Goal: Task Accomplishment & Management: Manage account settings

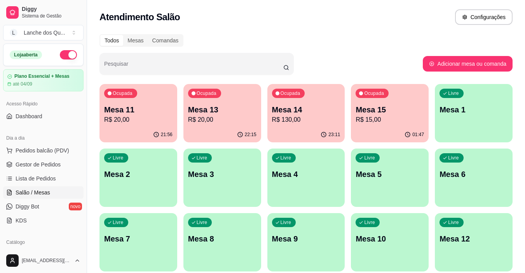
click at [458, 111] on p "Mesa 1" at bounding box center [474, 109] width 68 height 11
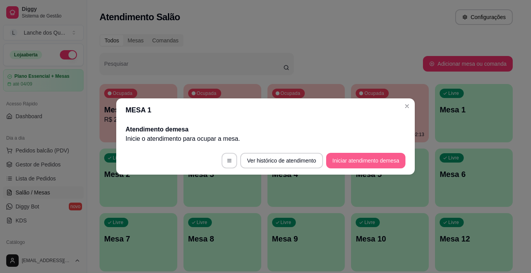
click at [373, 164] on button "Iniciar atendimento de mesa" at bounding box center [365, 161] width 79 height 16
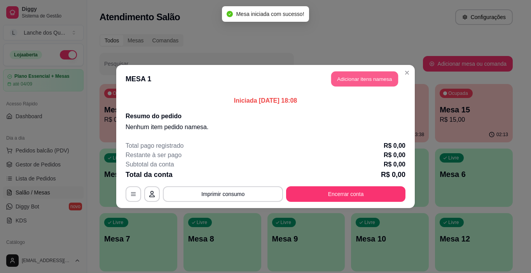
click at [370, 81] on button "Adicionar itens na mesa" at bounding box center [364, 79] width 67 height 15
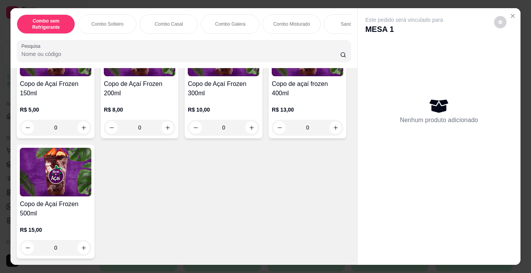
scroll to position [2643, 0]
click at [198, 76] on img at bounding box center [224, 52] width 72 height 49
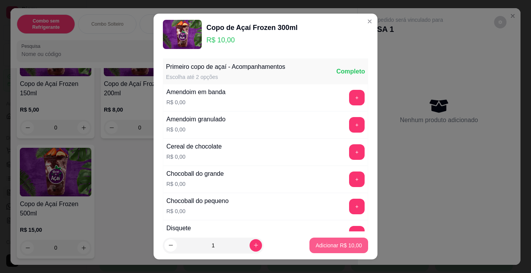
click at [321, 245] on p "Adicionar R$ 10,00" at bounding box center [339, 245] width 46 height 8
type input "1"
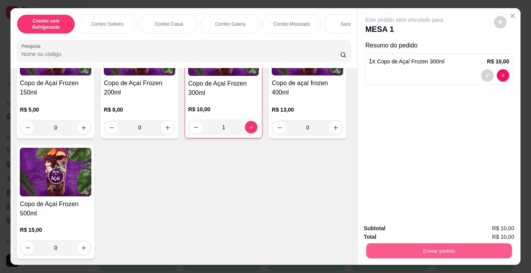
click at [401, 249] on button "Enviar pedido" at bounding box center [439, 250] width 146 height 15
click at [381, 228] on button "Não registrar e enviar pedido" at bounding box center [413, 228] width 78 height 14
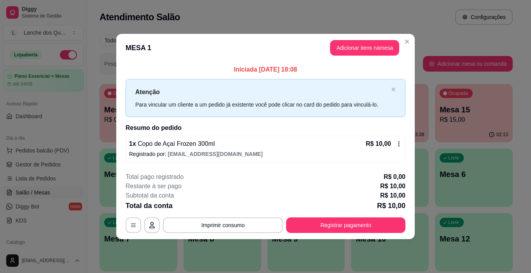
click at [339, 225] on button "Registrar pagamento" at bounding box center [345, 225] width 119 height 16
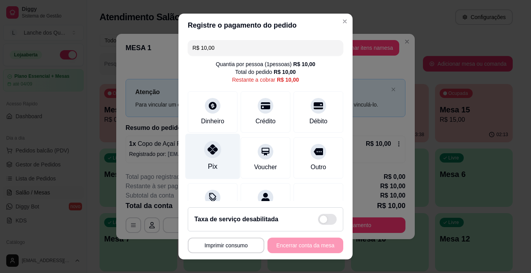
click at [211, 152] on icon at bounding box center [213, 149] width 10 height 10
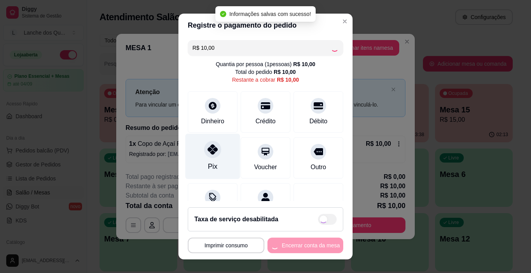
type input "R$ 0,00"
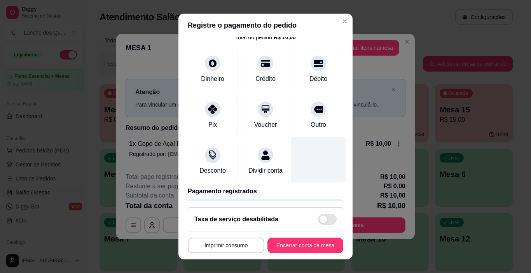
scroll to position [68, 0]
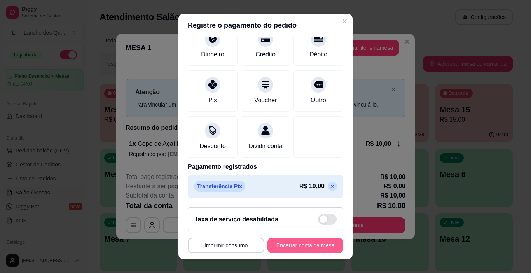
click at [312, 245] on button "Encerrar conta da mesa" at bounding box center [305, 245] width 76 height 16
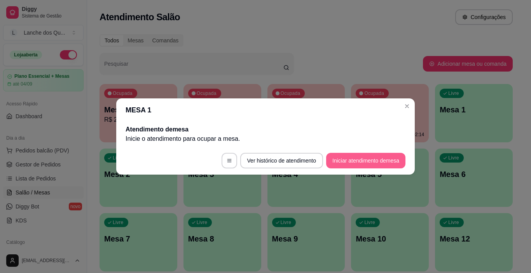
click at [364, 158] on button "Iniciar atendimento de mesa" at bounding box center [365, 161] width 79 height 16
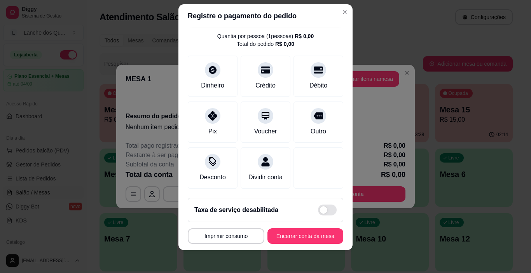
scroll to position [11, 0]
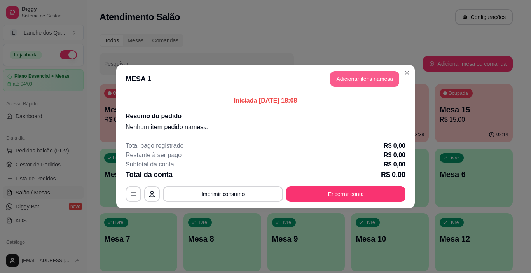
click at [365, 79] on button "Adicionar itens na mesa" at bounding box center [364, 79] width 69 height 16
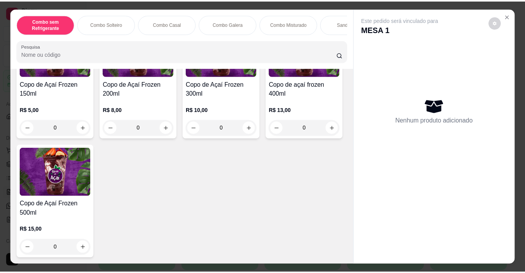
scroll to position [2681, 0]
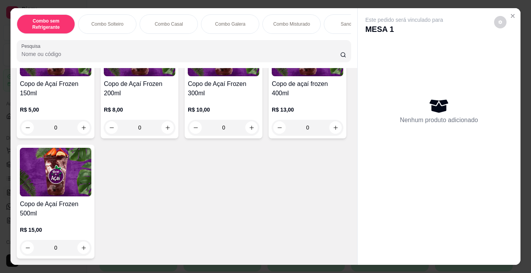
click at [227, 76] on img at bounding box center [224, 52] width 72 height 49
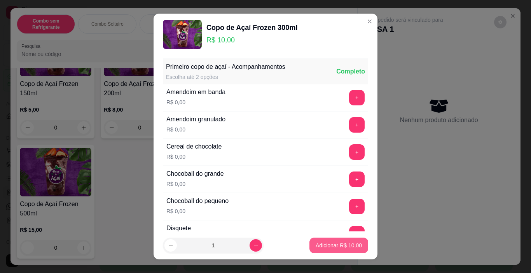
click at [321, 244] on p "Adicionar R$ 10,00" at bounding box center [339, 245] width 46 height 8
type input "1"
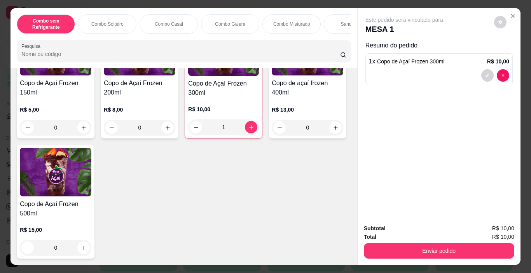
click at [429, 241] on div "Enviar pedido" at bounding box center [439, 249] width 150 height 17
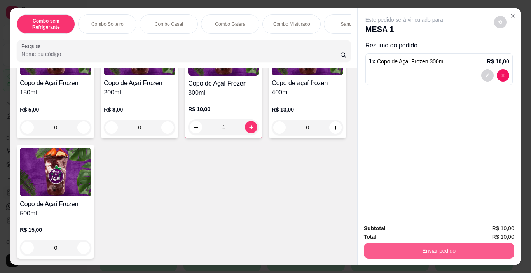
click at [426, 247] on button "Enviar pedido" at bounding box center [439, 251] width 150 height 16
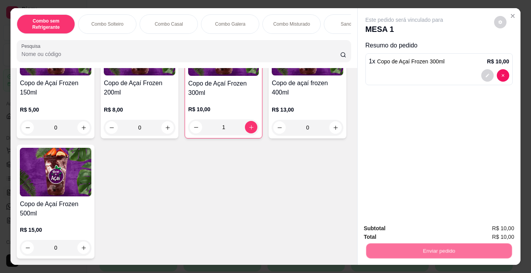
click at [405, 230] on button "Não registrar e enviar pedido" at bounding box center [413, 228] width 81 height 15
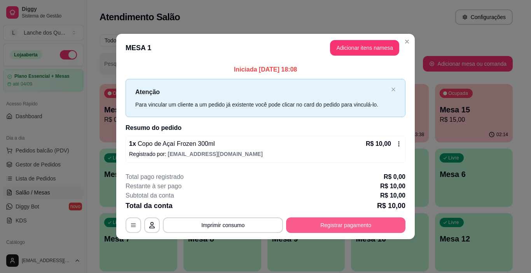
click at [348, 224] on button "Registrar pagamento" at bounding box center [345, 225] width 119 height 16
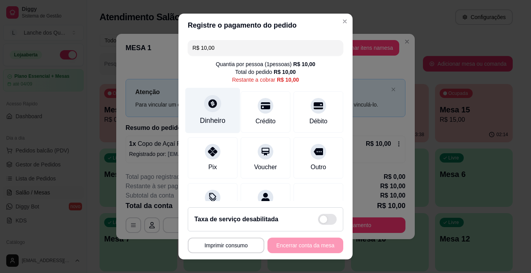
click at [209, 116] on div "Dinheiro" at bounding box center [213, 120] width 26 height 10
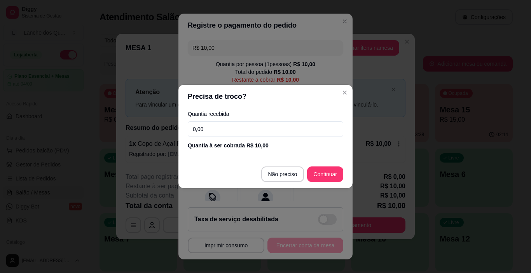
click at [229, 135] on input "0,00" at bounding box center [265, 129] width 155 height 16
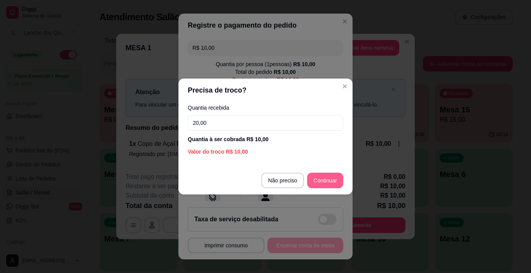
type input "20,00"
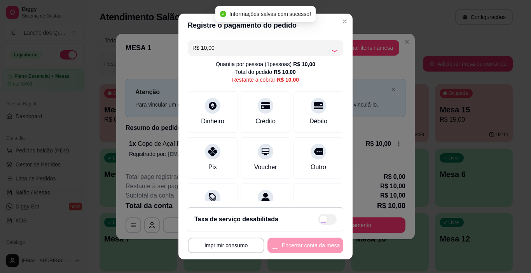
type input "R$ 0,00"
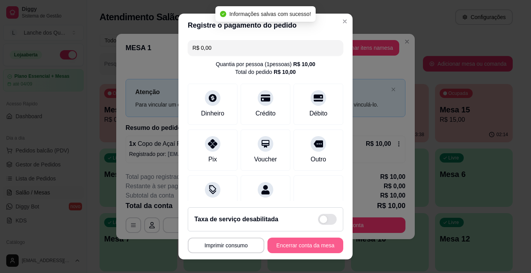
click at [295, 244] on button "Encerrar conta da mesa" at bounding box center [305, 245] width 76 height 16
